Goal: Transaction & Acquisition: Purchase product/service

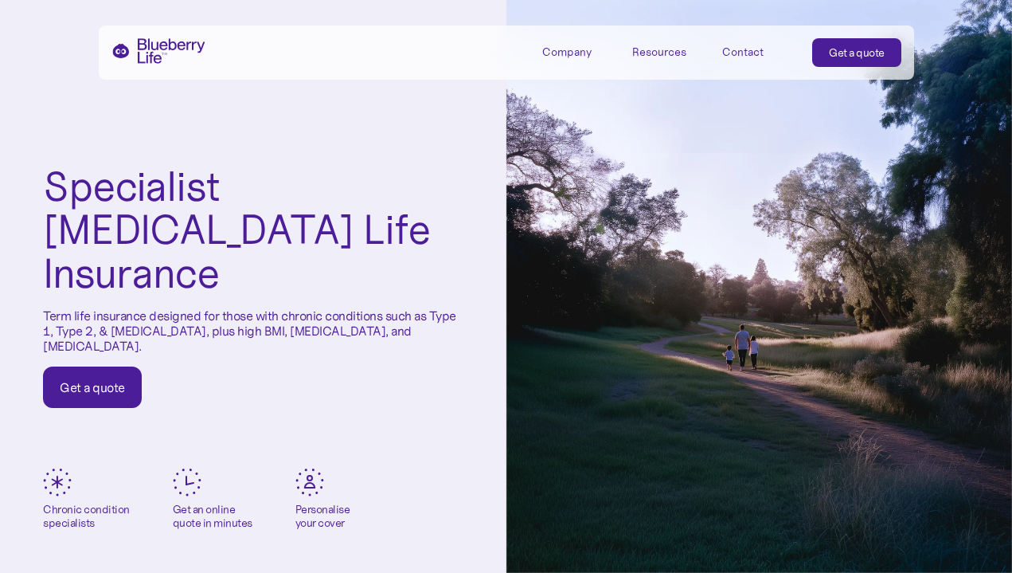
click at [858, 51] on div "Get a quote" at bounding box center [857, 53] width 56 height 16
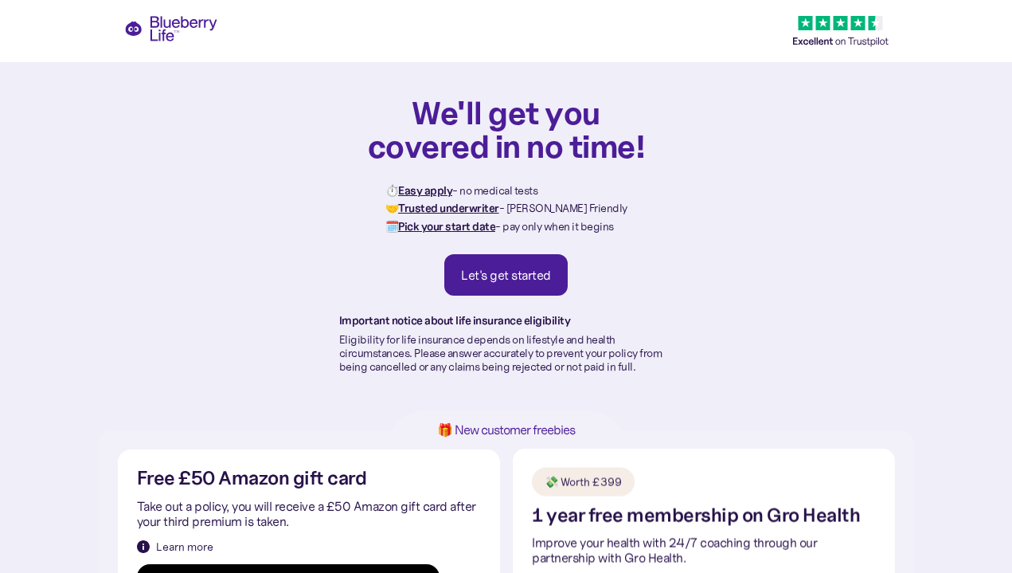
click at [479, 259] on link "Let's get started" at bounding box center [505, 274] width 123 height 41
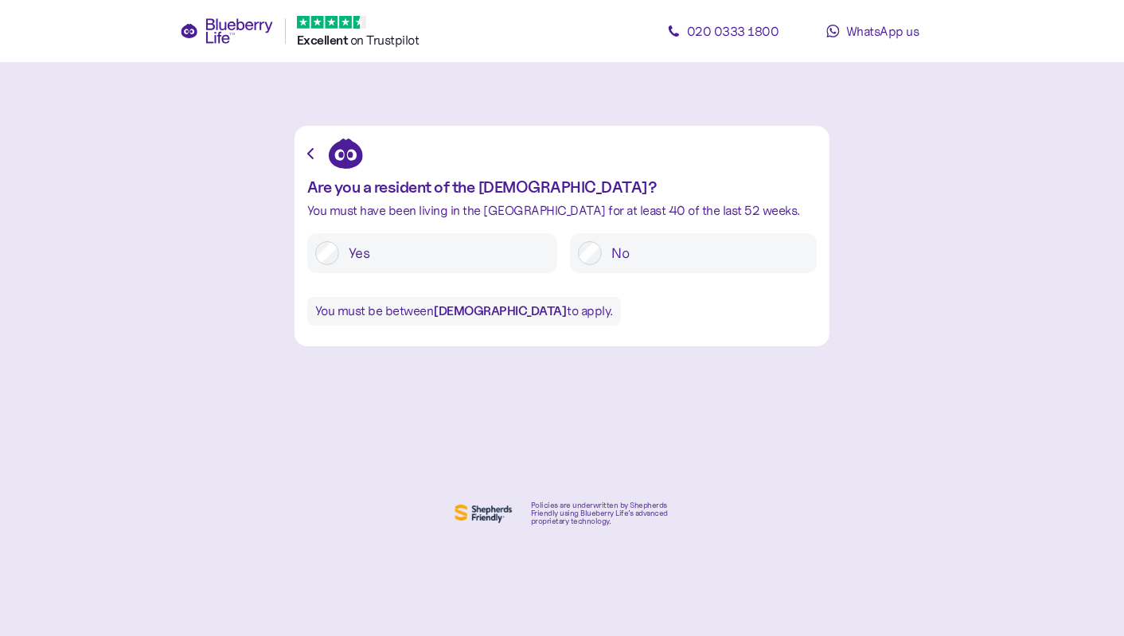
click at [449, 248] on label "Yes" at bounding box center [444, 253] width 210 height 24
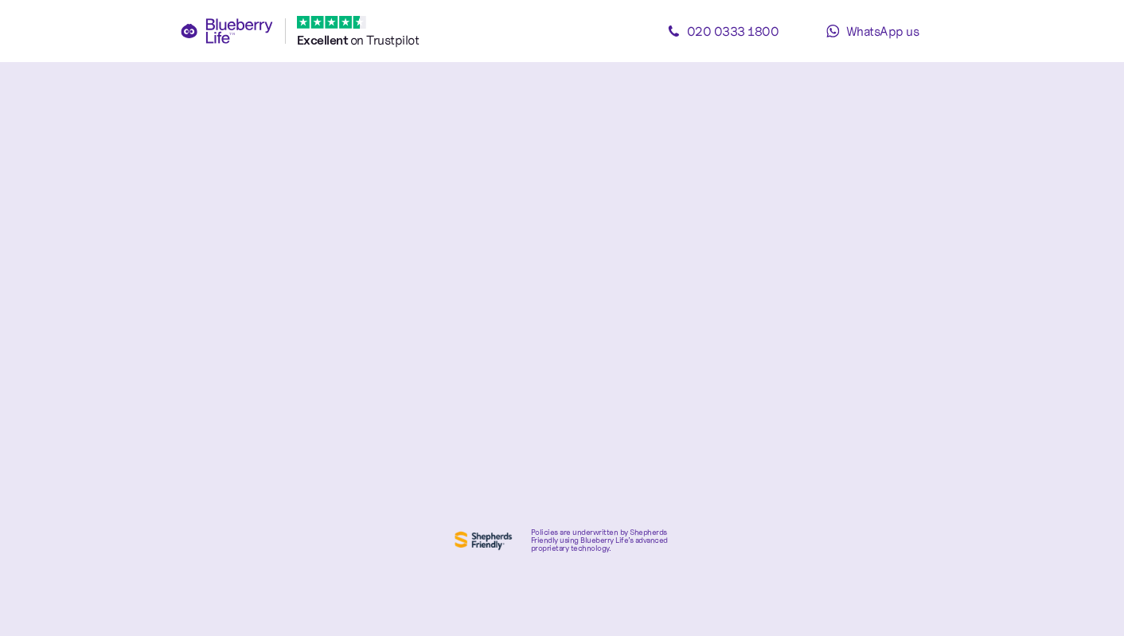
scroll to position [3, 0]
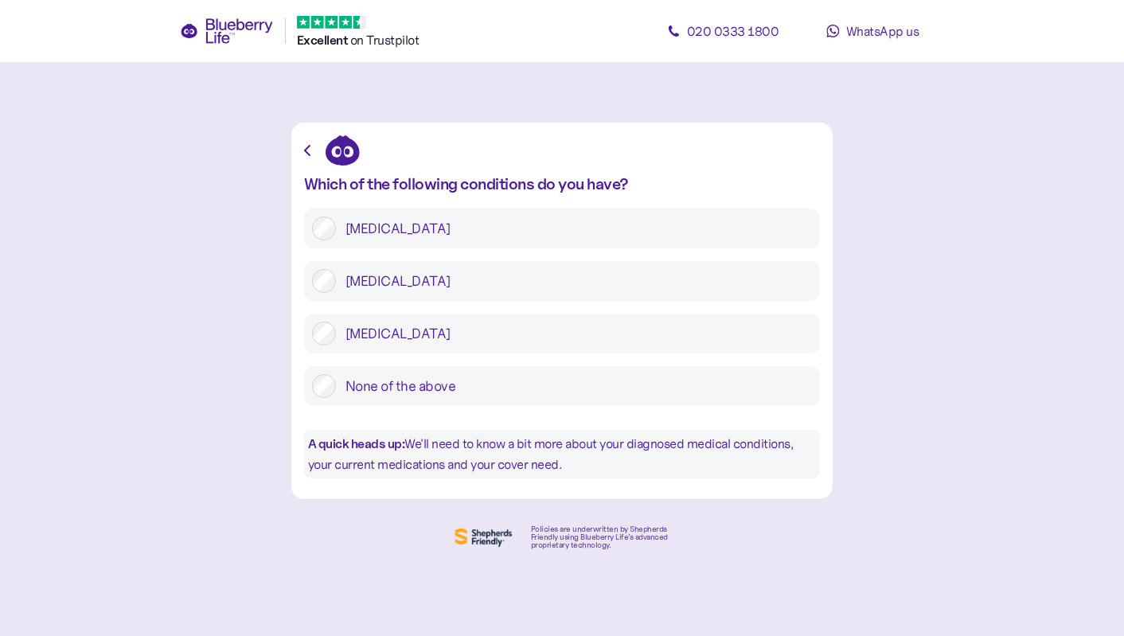
click at [407, 381] on label "None of the above" at bounding box center [574, 386] width 476 height 24
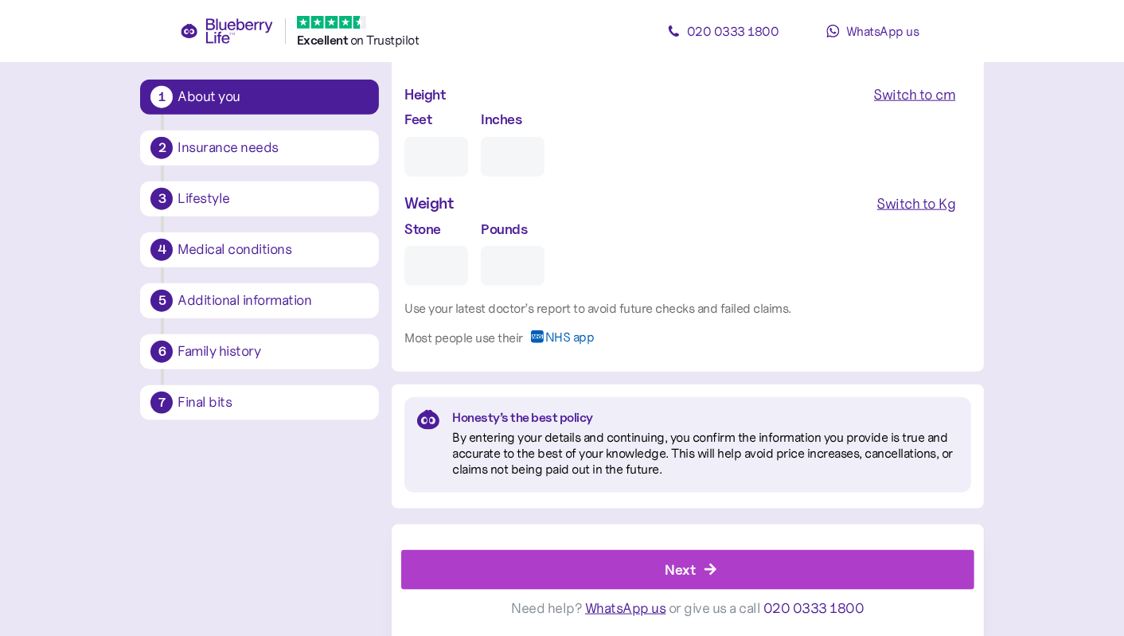
click at [562, 581] on div "Next" at bounding box center [691, 570] width 537 height 38
